Goal: Information Seeking & Learning: Learn about a topic

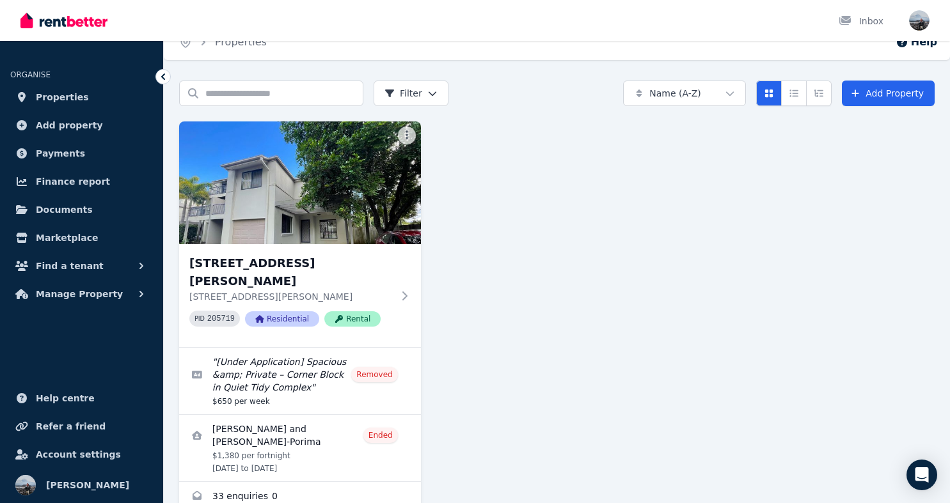
scroll to position [31, 0]
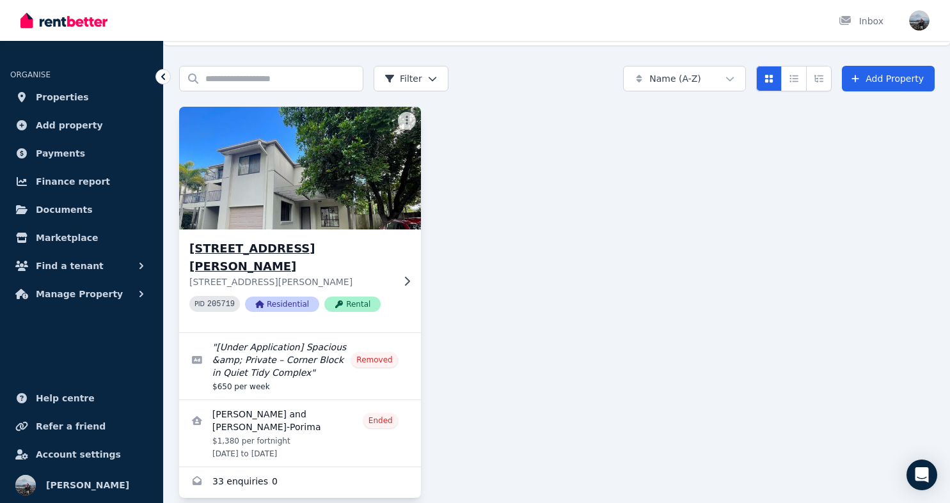
click at [403, 276] on icon at bounding box center [406, 281] width 13 height 10
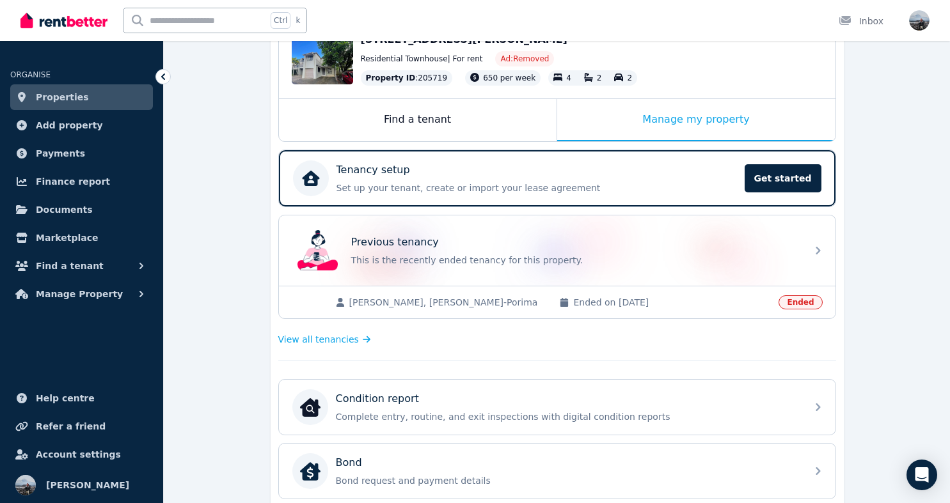
scroll to position [155, 0]
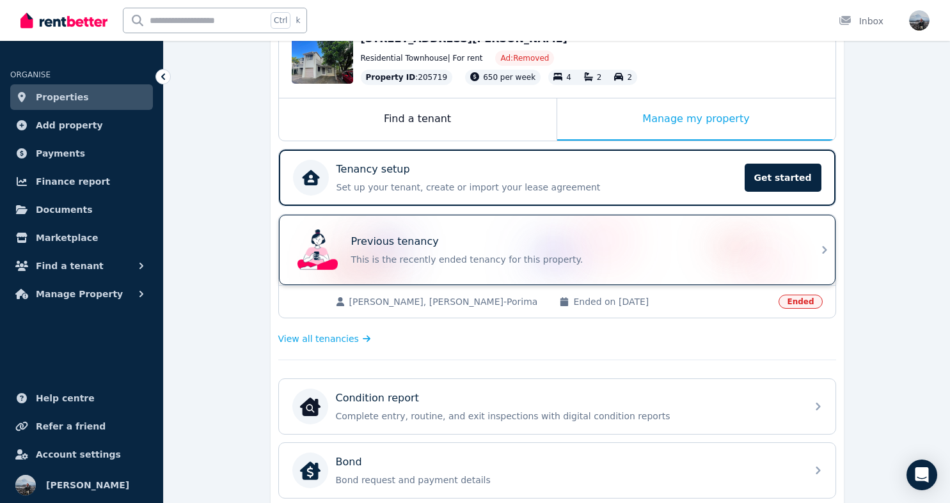
click at [755, 241] on div "Previous tenancy" at bounding box center [575, 241] width 448 height 15
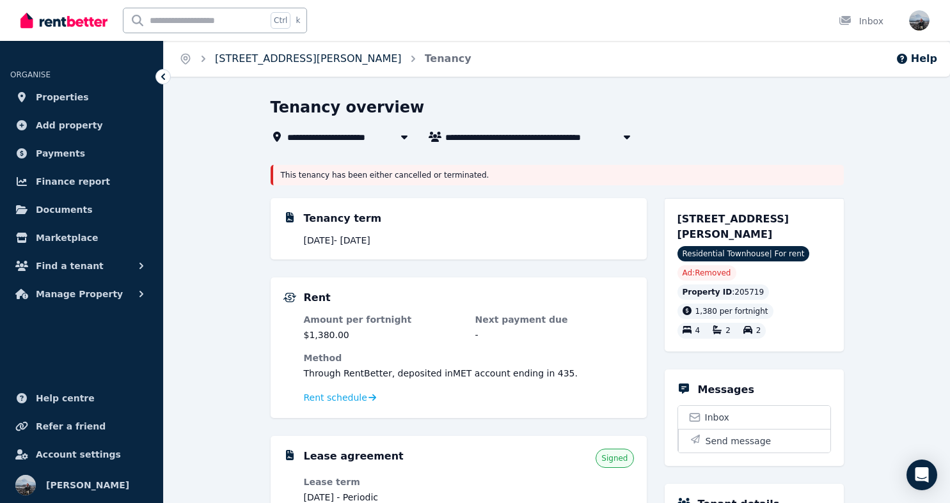
click at [281, 59] on link "7/7 Bowden Court, Nerang" at bounding box center [308, 58] width 187 height 12
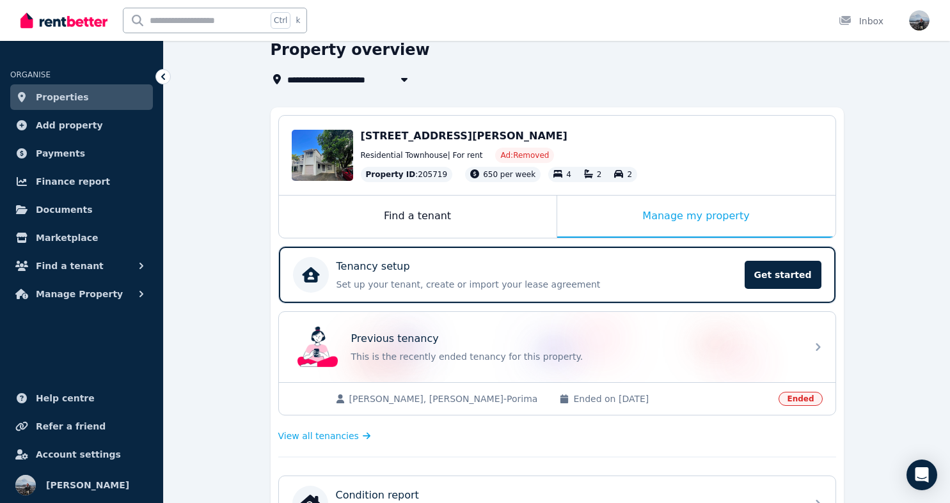
scroll to position [79, 0]
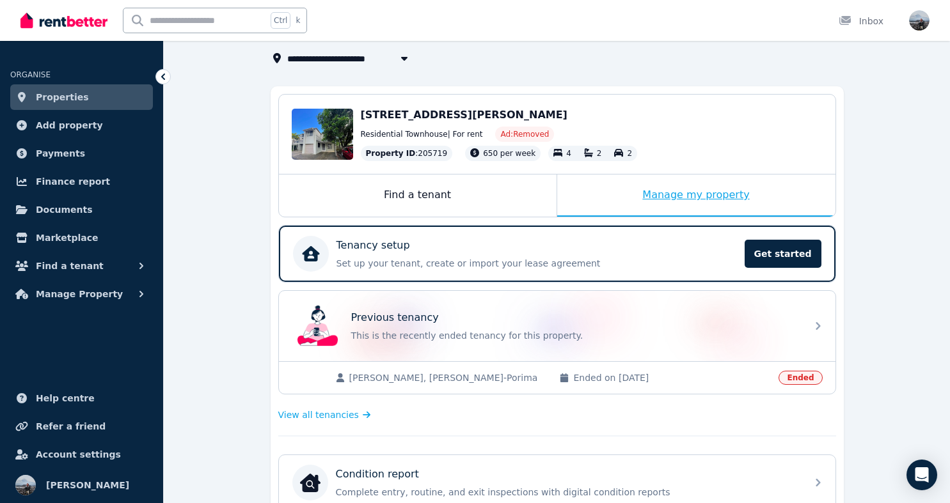
click at [659, 189] on div "Manage my property" at bounding box center [696, 196] width 278 height 42
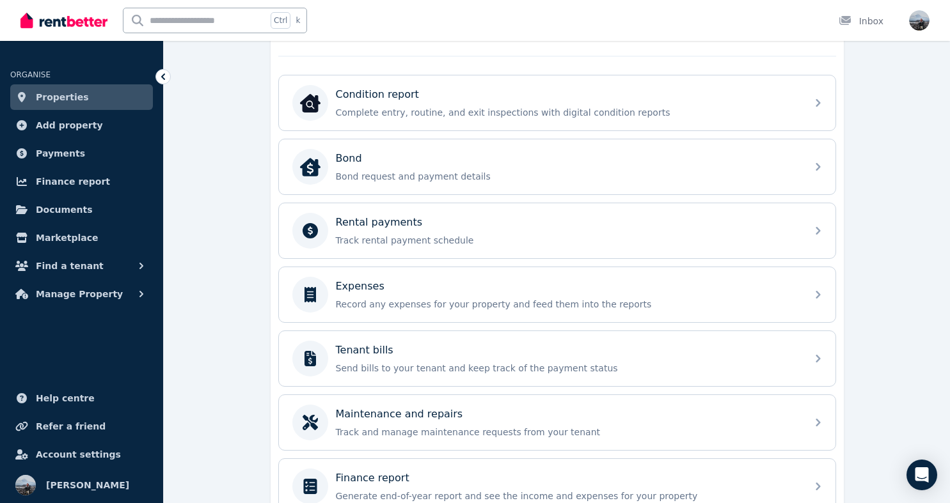
scroll to position [459, 0]
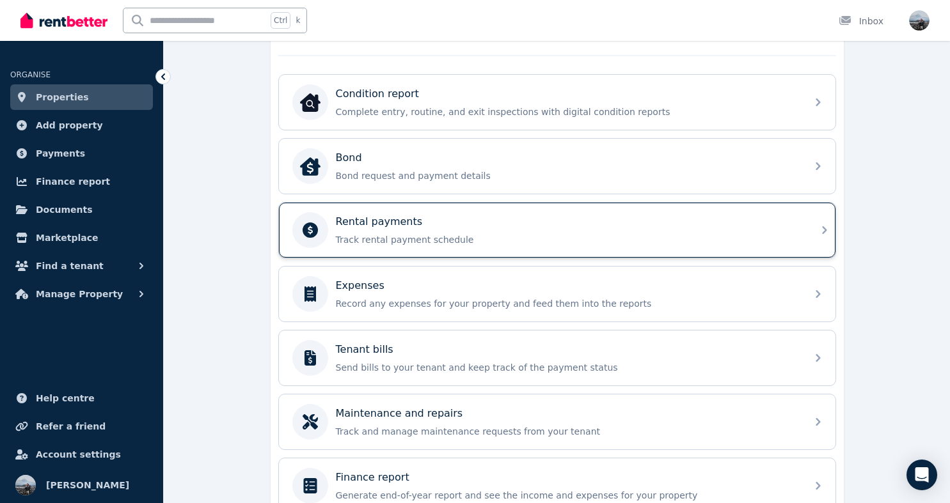
click at [491, 240] on p "Track rental payment schedule" at bounding box center [567, 239] width 463 height 13
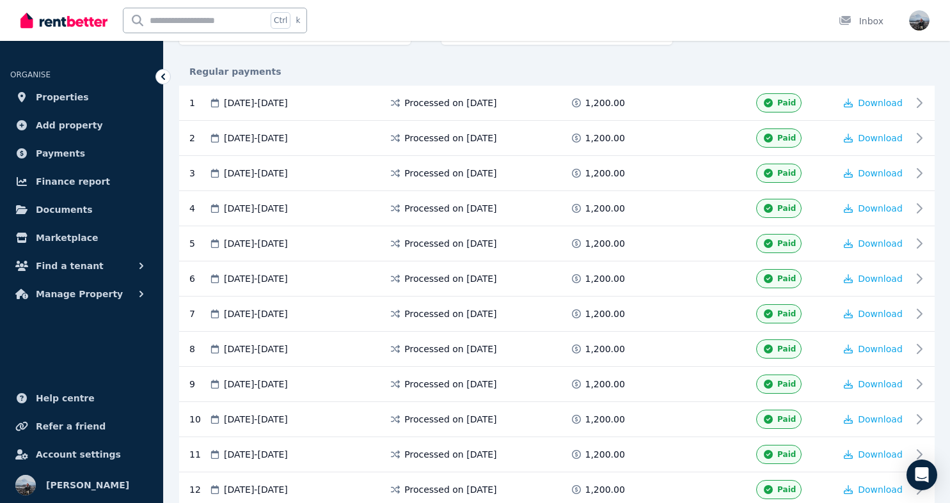
scroll to position [216, 0]
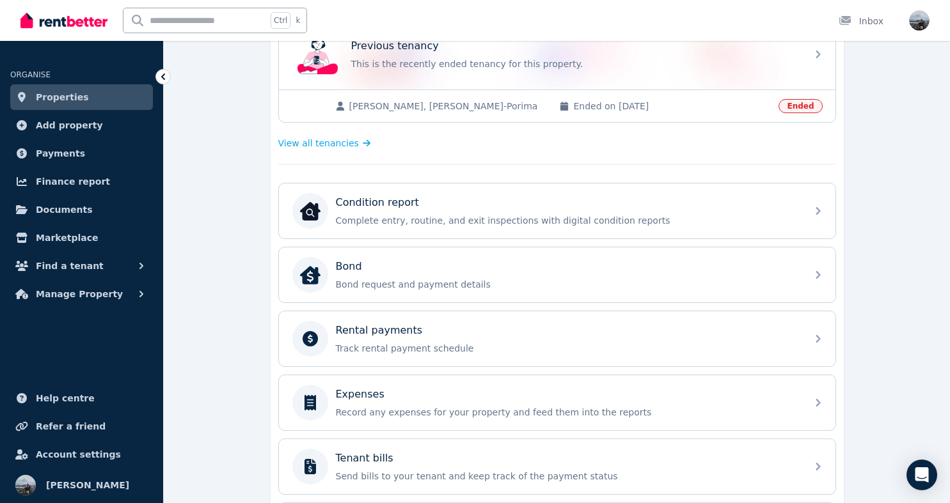
scroll to position [526, 0]
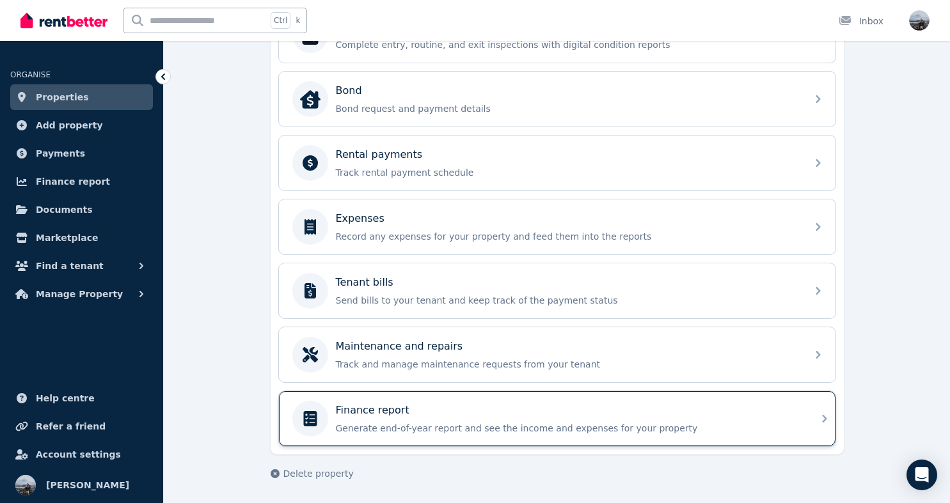
click at [462, 422] on div "Finance report Generate end-of-year report and see the income and expenses for …" at bounding box center [567, 419] width 463 height 32
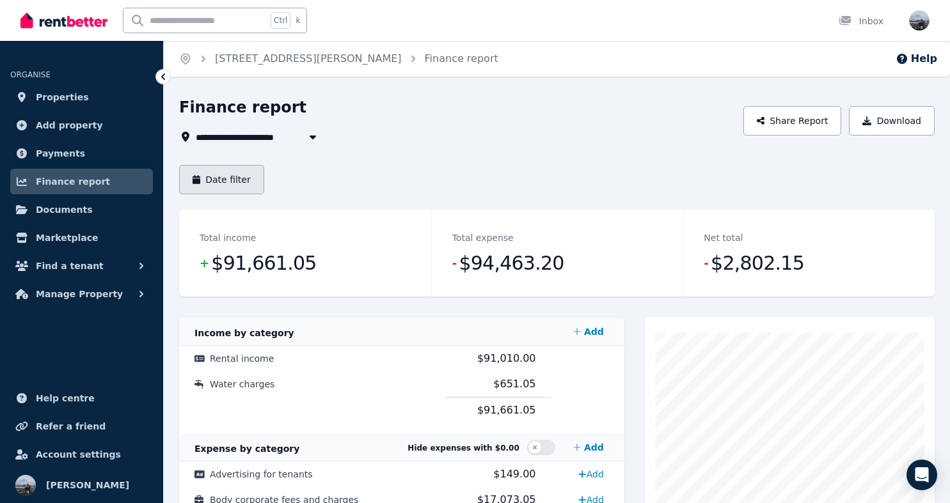
click at [218, 184] on button "Date filter" at bounding box center [221, 179] width 85 height 29
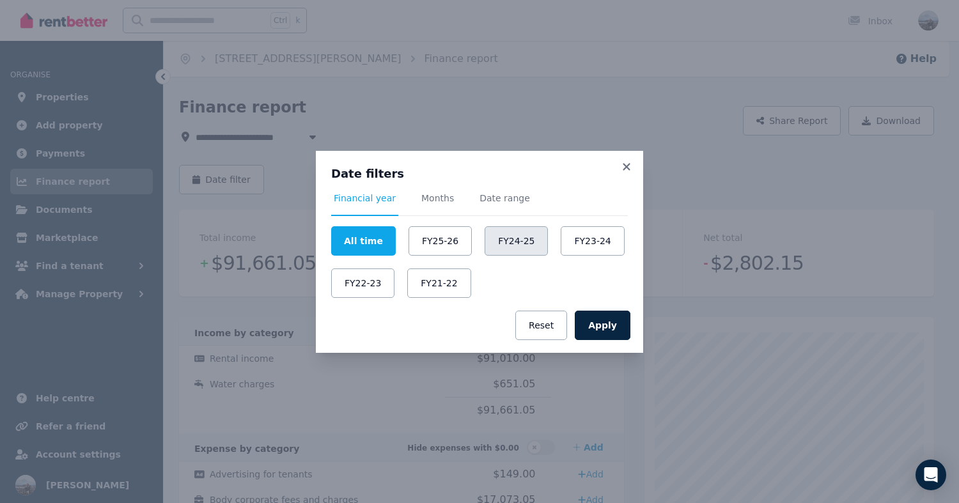
click at [501, 244] on button "FY24-25" at bounding box center [516, 240] width 63 height 29
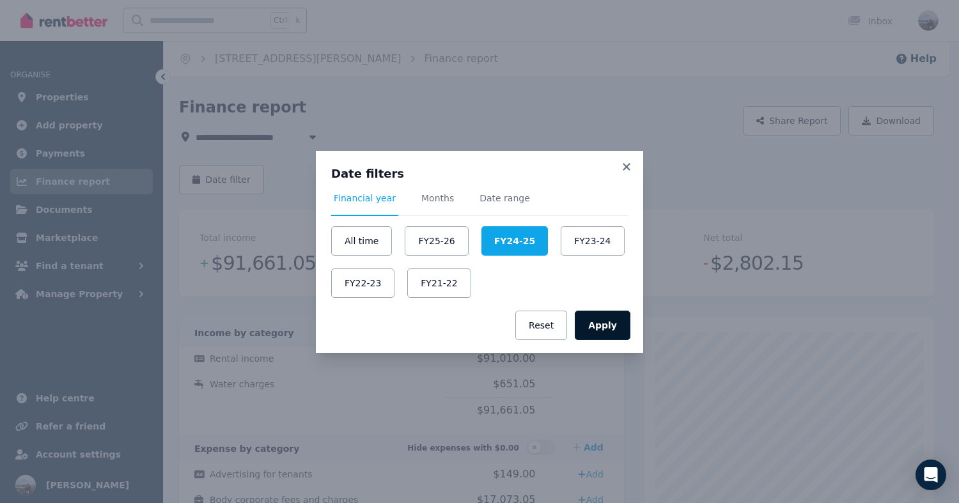
click at [594, 319] on button "Apply" at bounding box center [603, 325] width 56 height 29
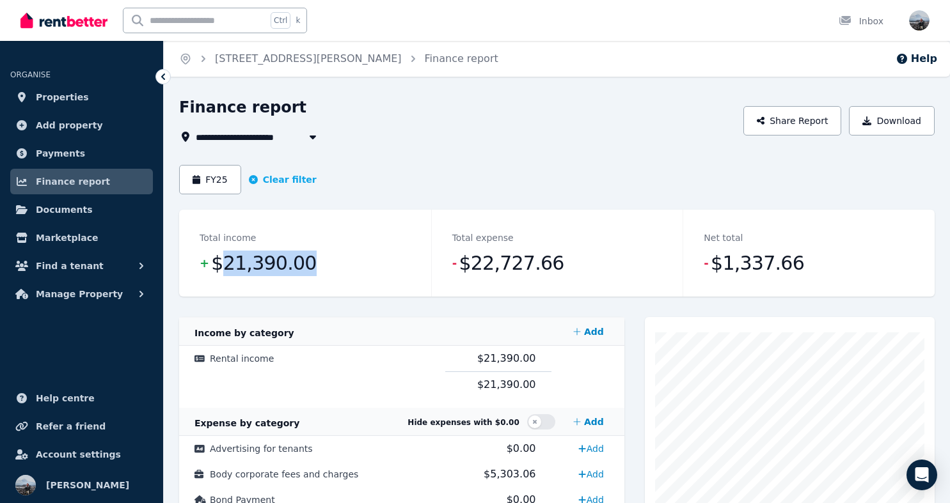
drag, startPoint x: 219, startPoint y: 267, endPoint x: 297, endPoint y: 268, distance: 78.0
click at [297, 268] on dd "+ $21,390.00" at bounding box center [305, 264] width 211 height 26
copy span "21,390.00"
click at [277, 54] on link "7/7 Bowden Court, Nerang" at bounding box center [308, 58] width 187 height 12
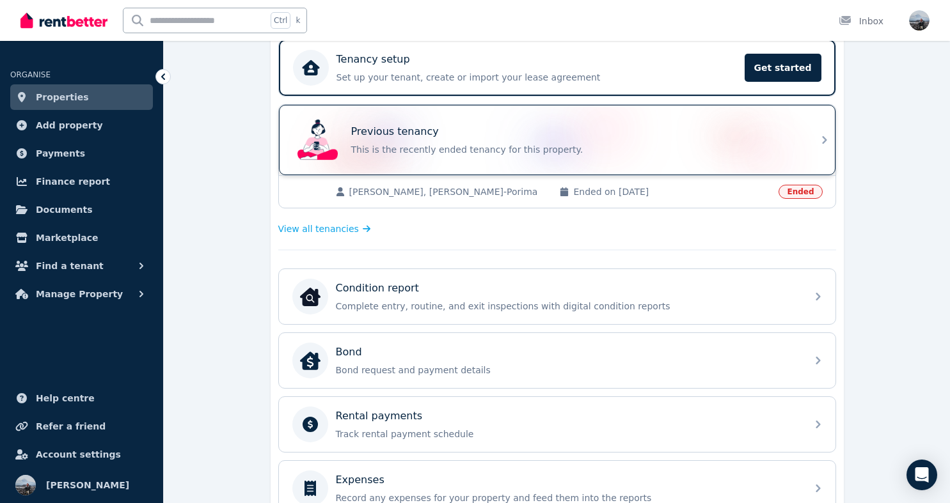
scroll to position [265, 0]
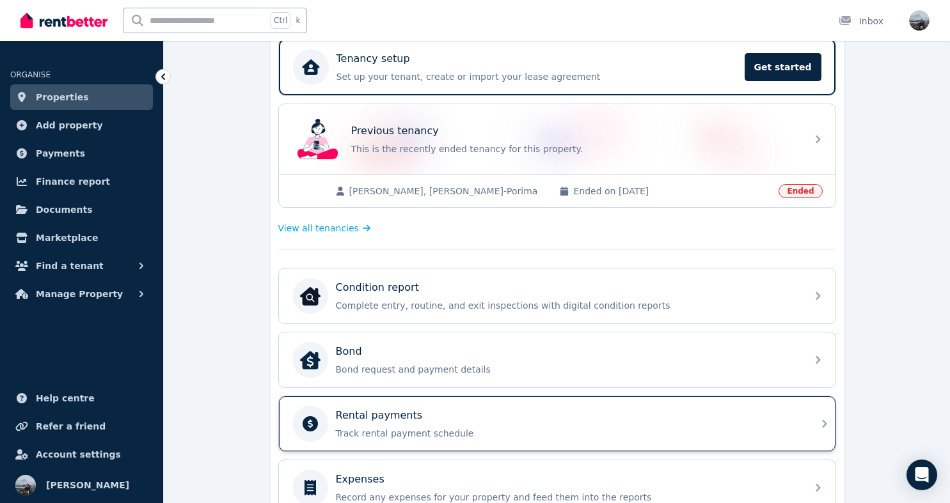
click at [730, 430] on p "Track rental payment schedule" at bounding box center [567, 433] width 463 height 13
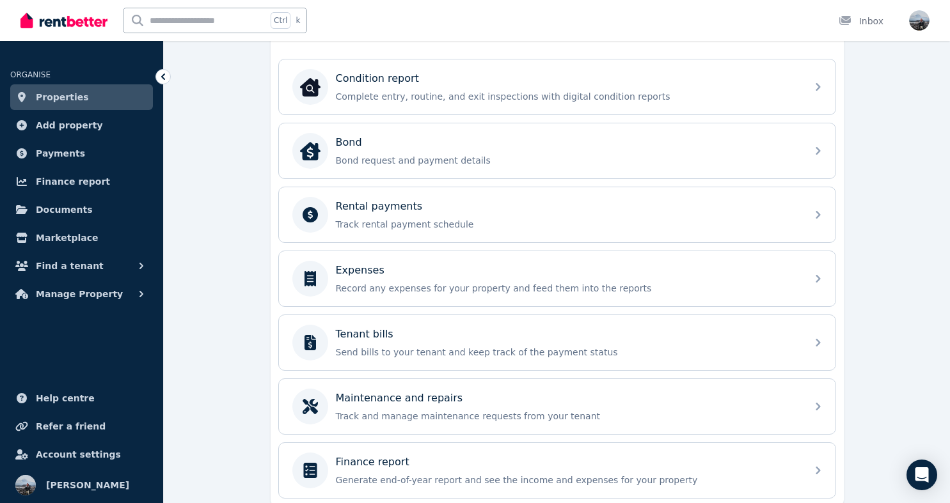
scroll to position [526, 0]
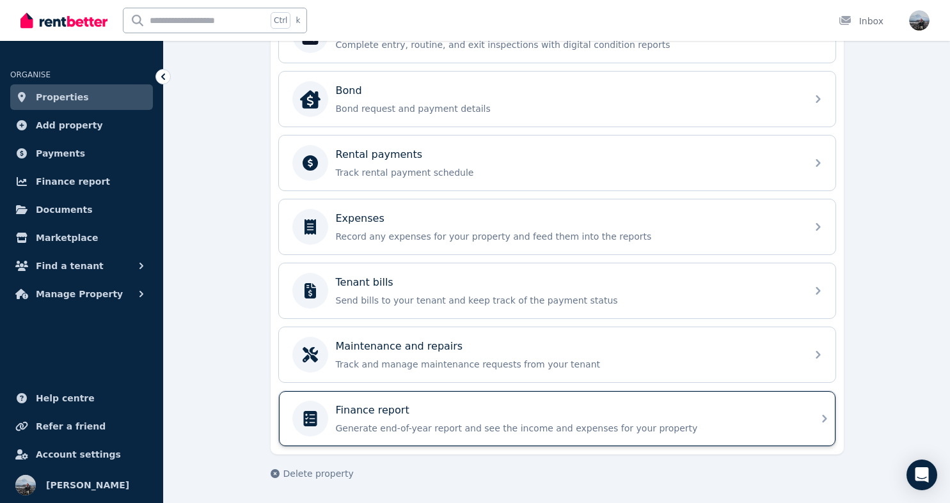
click at [404, 429] on p "Generate end-of-year report and see the income and expenses for your property" at bounding box center [567, 428] width 463 height 13
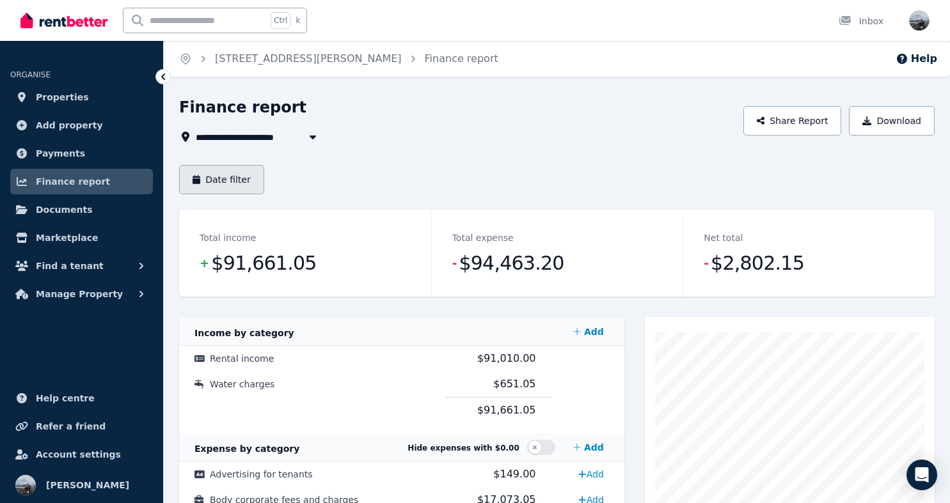
click at [238, 177] on button "Date filter" at bounding box center [221, 179] width 85 height 29
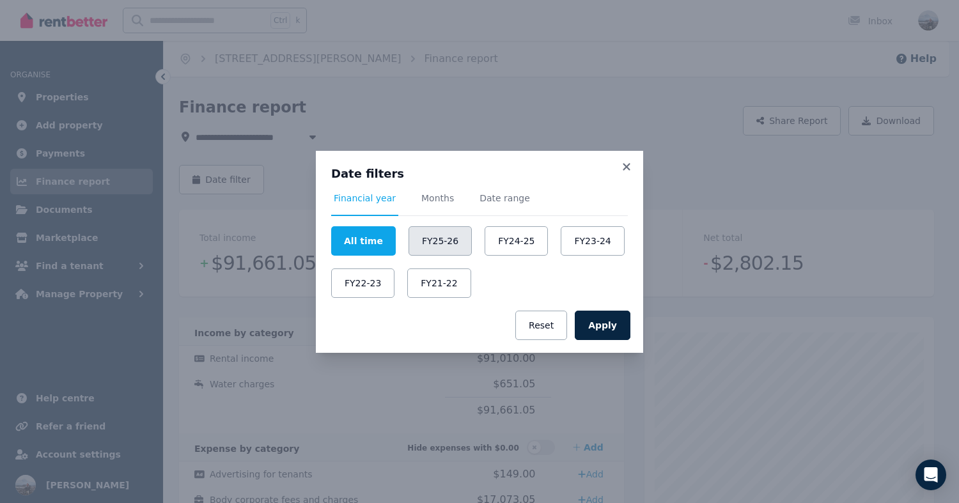
click at [419, 243] on button "FY25-26" at bounding box center [440, 240] width 63 height 29
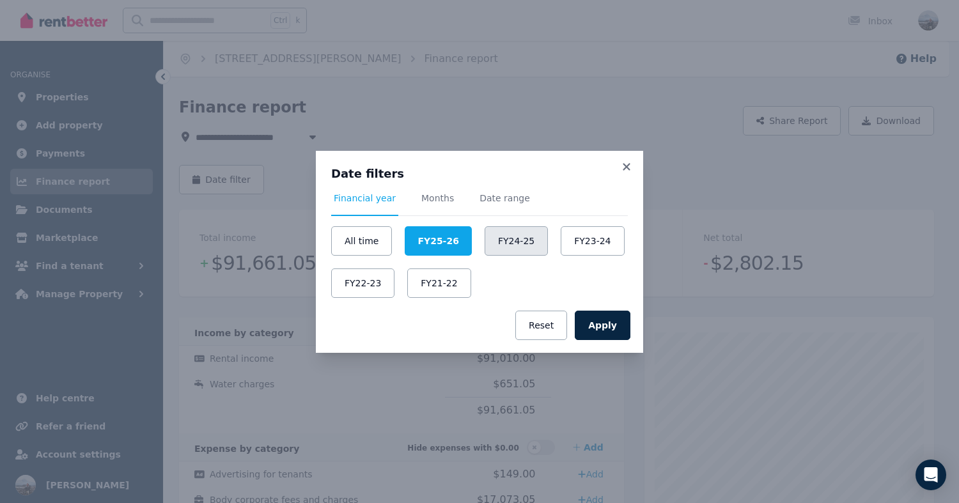
click at [485, 245] on button "FY24-25" at bounding box center [516, 240] width 63 height 29
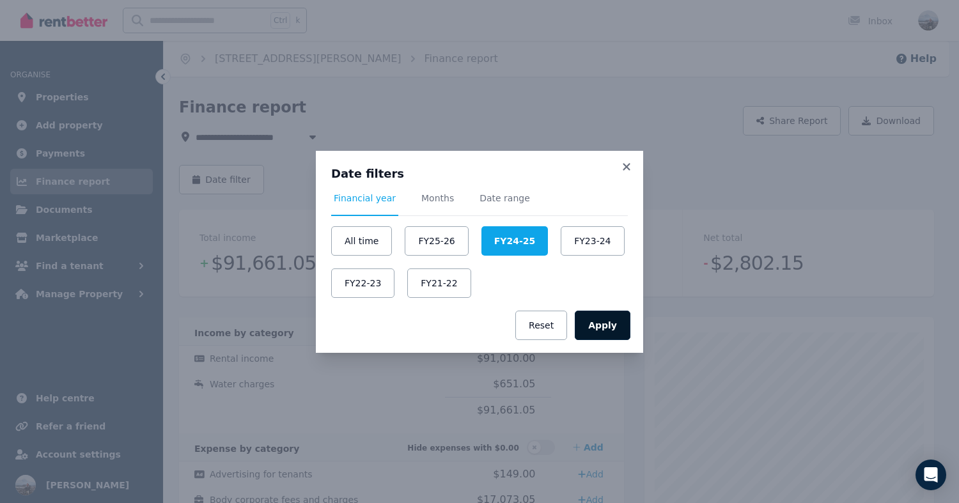
click at [592, 323] on button "Apply" at bounding box center [603, 325] width 56 height 29
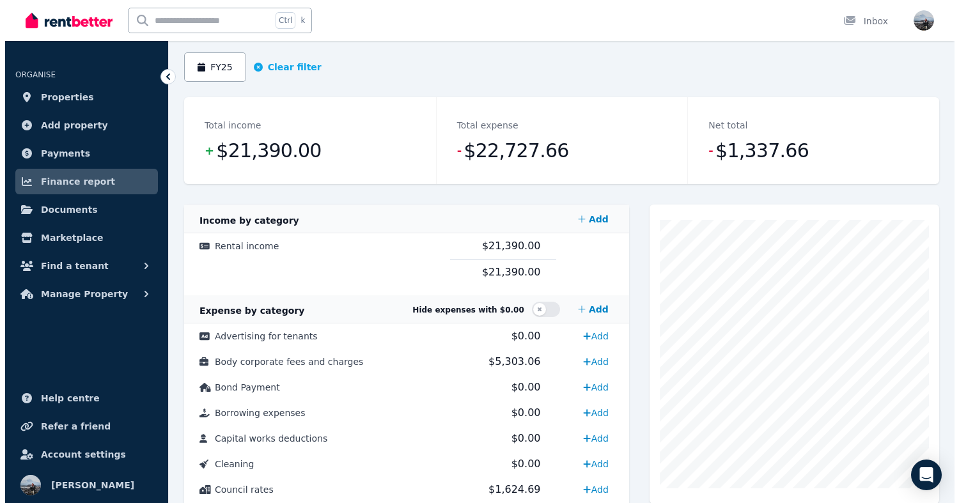
scroll to position [114, 0]
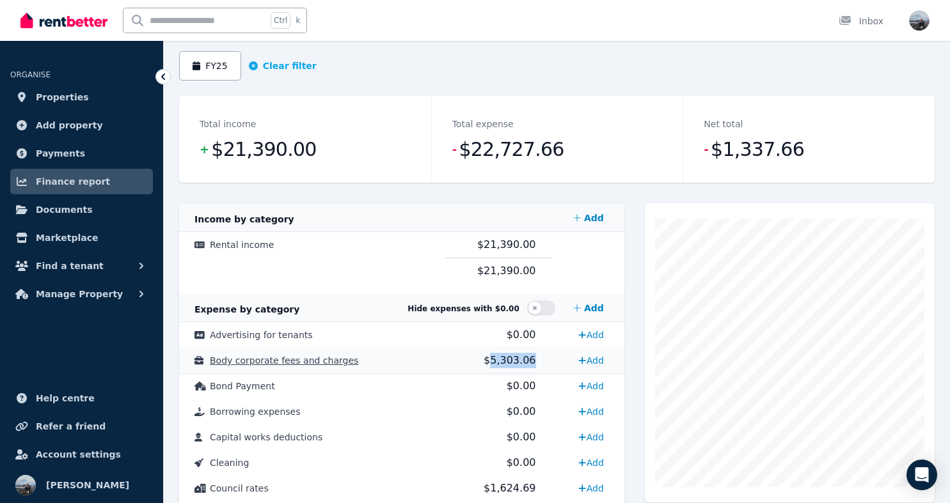
drag, startPoint x: 490, startPoint y: 358, endPoint x: 525, endPoint y: 359, distance: 35.2
click at [525, 359] on span "$5,303.06" at bounding box center [510, 360] width 52 height 12
